Goal: Task Accomplishment & Management: Complete application form

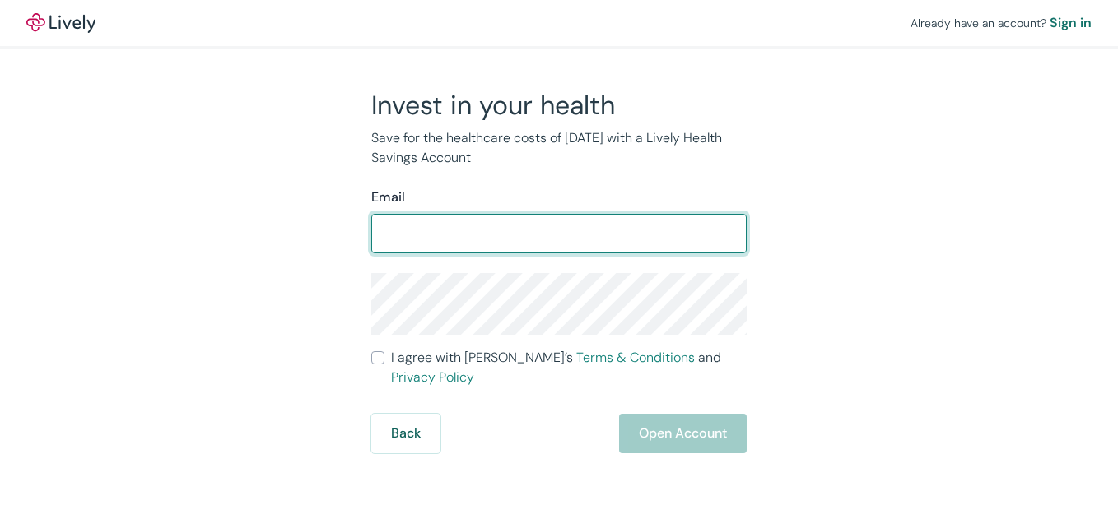
click at [435, 231] on input "Email" at bounding box center [558, 233] width 375 height 33
type input "[EMAIL_ADDRESS][DOMAIN_NAME]"
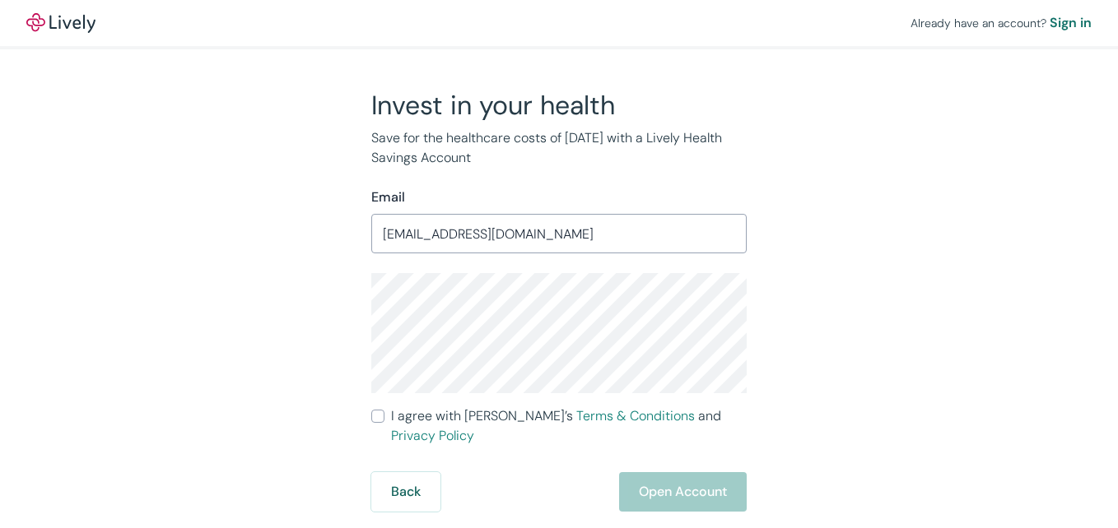
drag, startPoint x: 380, startPoint y: 413, endPoint x: 468, endPoint y: 421, distance: 87.6
click at [381, 413] on input "I agree with Lively’s Terms & Conditions and Privacy Policy" at bounding box center [377, 416] width 13 height 13
checkbox input "true"
click at [696, 472] on button "Open Account" at bounding box center [683, 492] width 128 height 40
